Goal: Transaction & Acquisition: Purchase product/service

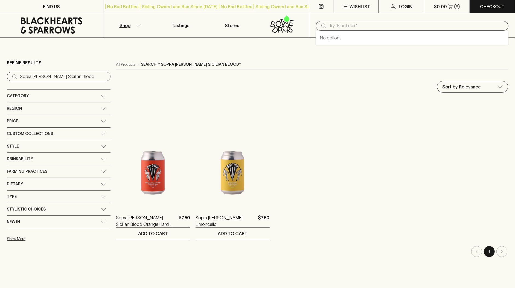
click at [336, 26] on input "text" at bounding box center [416, 25] width 175 height 9
paste input "Airlie Bank"
type input "Airlie Bank"
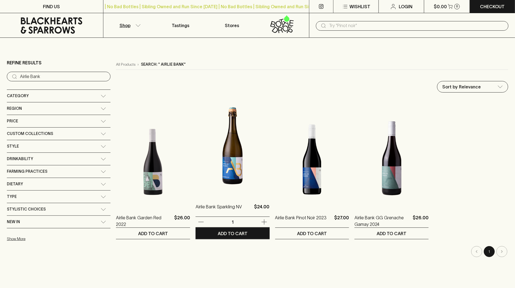
click at [213, 156] on img at bounding box center [233, 147] width 74 height 96
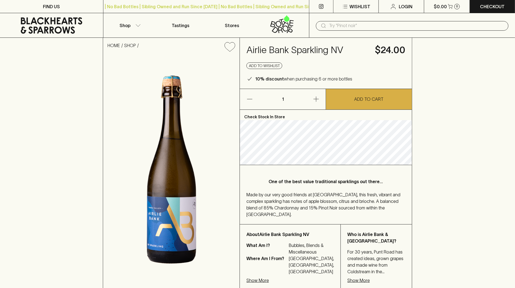
scroll to position [70, 0]
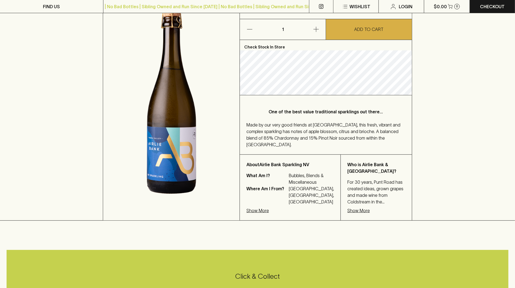
click at [155, 182] on img at bounding box center [171, 103] width 136 height 234
